Goal: Navigation & Orientation: Find specific page/section

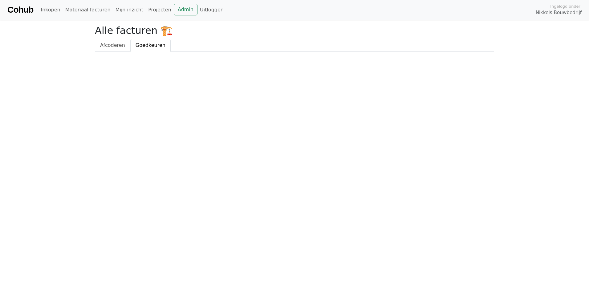
click at [157, 44] on span "Goedkeuren" at bounding box center [151, 45] width 30 height 6
click at [99, 44] on link "Afcoderen" at bounding box center [112, 45] width 35 height 13
click at [151, 42] on link "Goedkeuren" at bounding box center [150, 45] width 40 height 13
click at [147, 12] on link "Projecten" at bounding box center [160, 10] width 28 height 12
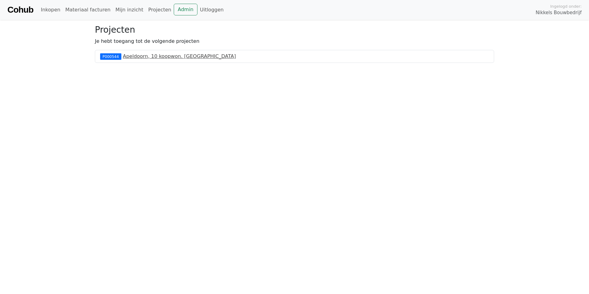
click at [171, 54] on link "Apeldoorn, 10 koopwon. [GEOGRAPHIC_DATA]" at bounding box center [179, 56] width 113 height 6
